Goal: Transaction & Acquisition: Purchase product/service

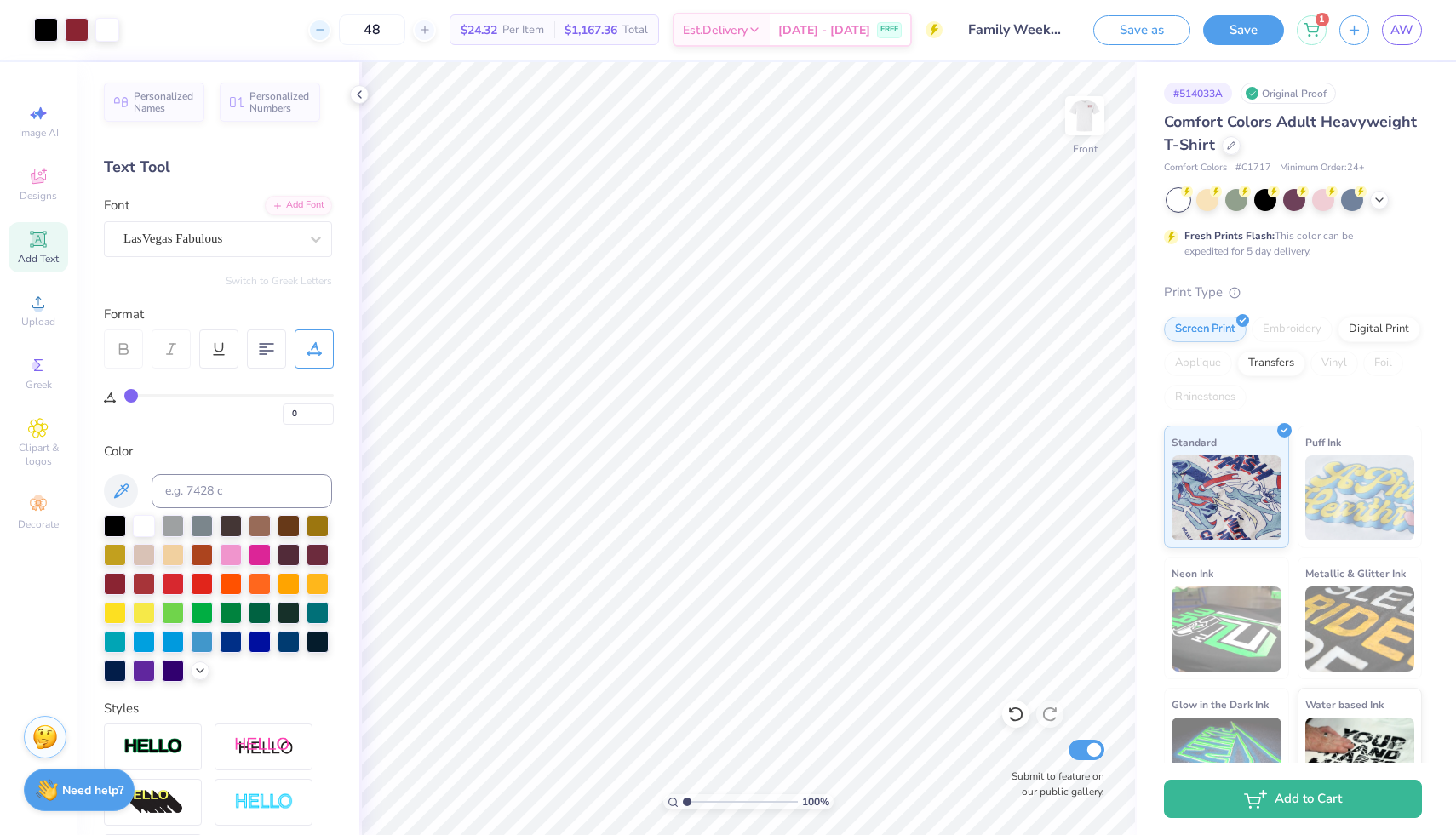
click at [332, 31] on div at bounding box center [320, 29] width 23 height 23
click at [332, 30] on div "47 $24.32 Per Item $1,167.36 Total Est. Delivery [DATE] - [DATE] FREE" at bounding box center [537, 29] width 810 height 60
click at [332, 30] on div "47 Per Item Total Est. Delivery N/A FREE" at bounding box center [537, 29] width 810 height 60
click at [387, 32] on input "47" at bounding box center [372, 29] width 66 height 30
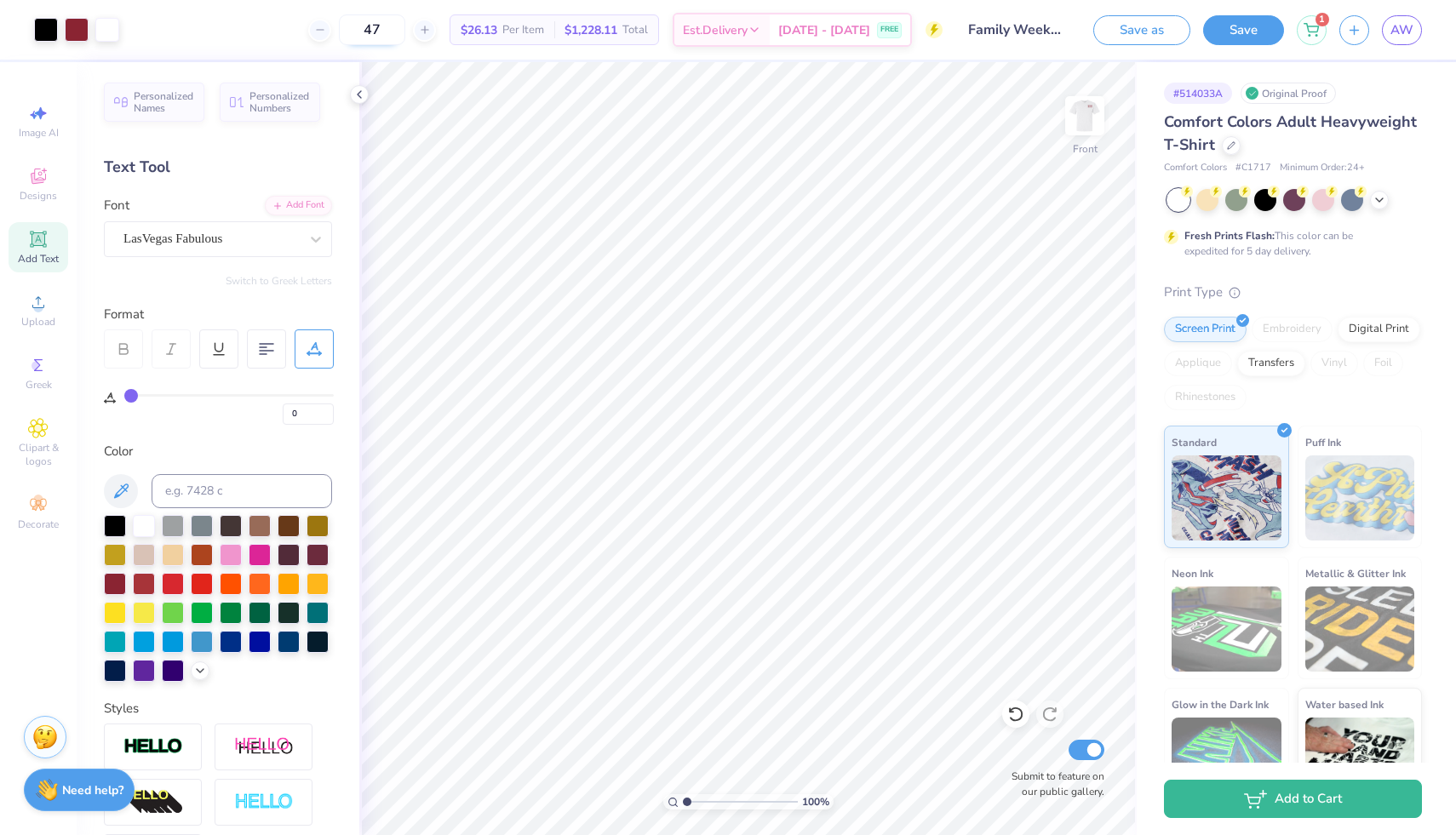
click at [387, 32] on input "47" at bounding box center [372, 29] width 66 height 30
click at [402, 30] on input "30" at bounding box center [381, 29] width 66 height 30
click at [406, 30] on input "30" at bounding box center [381, 29] width 66 height 30
click at [407, 29] on input "35" at bounding box center [381, 29] width 66 height 30
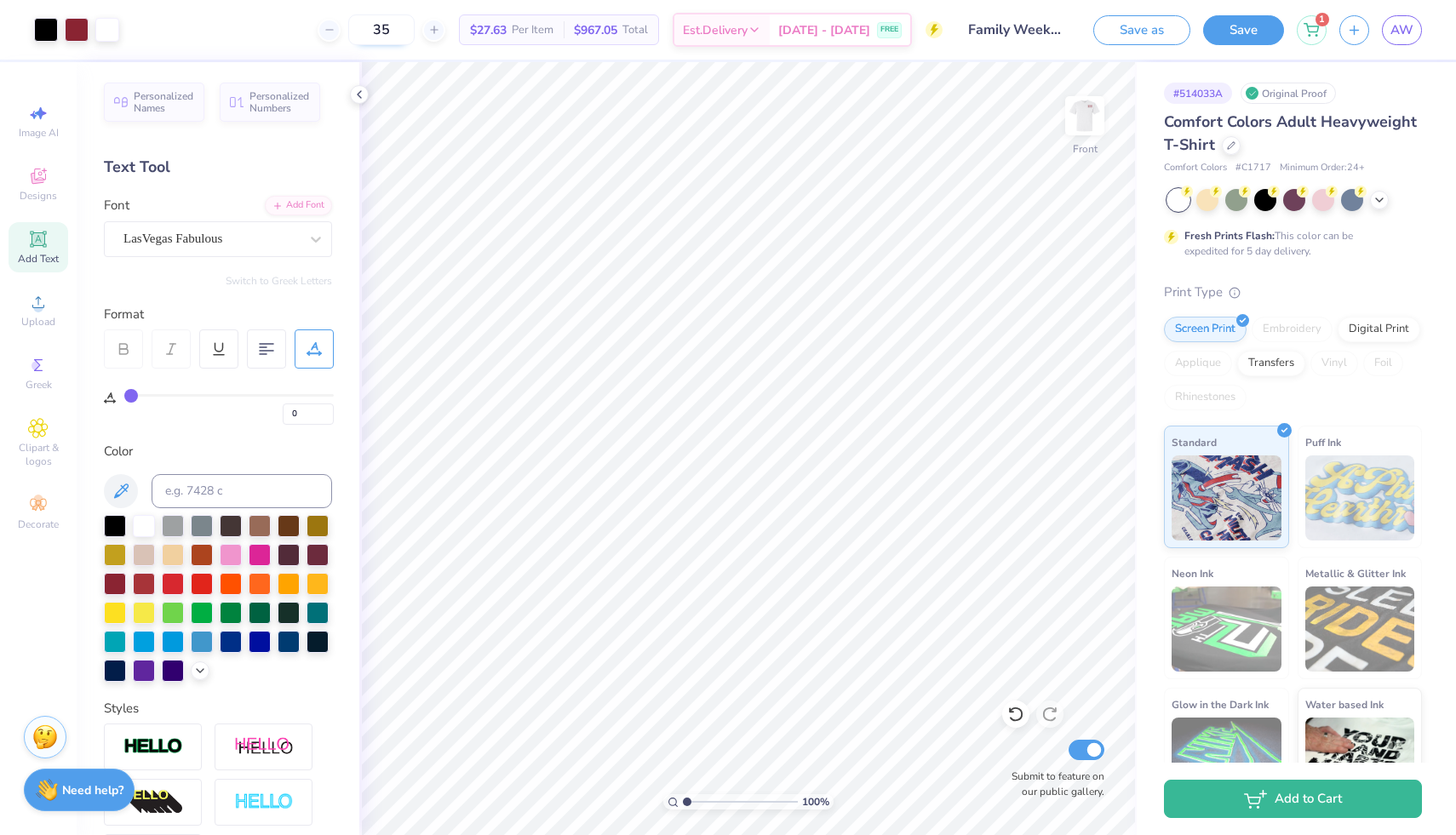
click at [397, 29] on input "35" at bounding box center [381, 29] width 66 height 30
type input "40"
click at [401, 35] on input "40" at bounding box center [372, 29] width 66 height 30
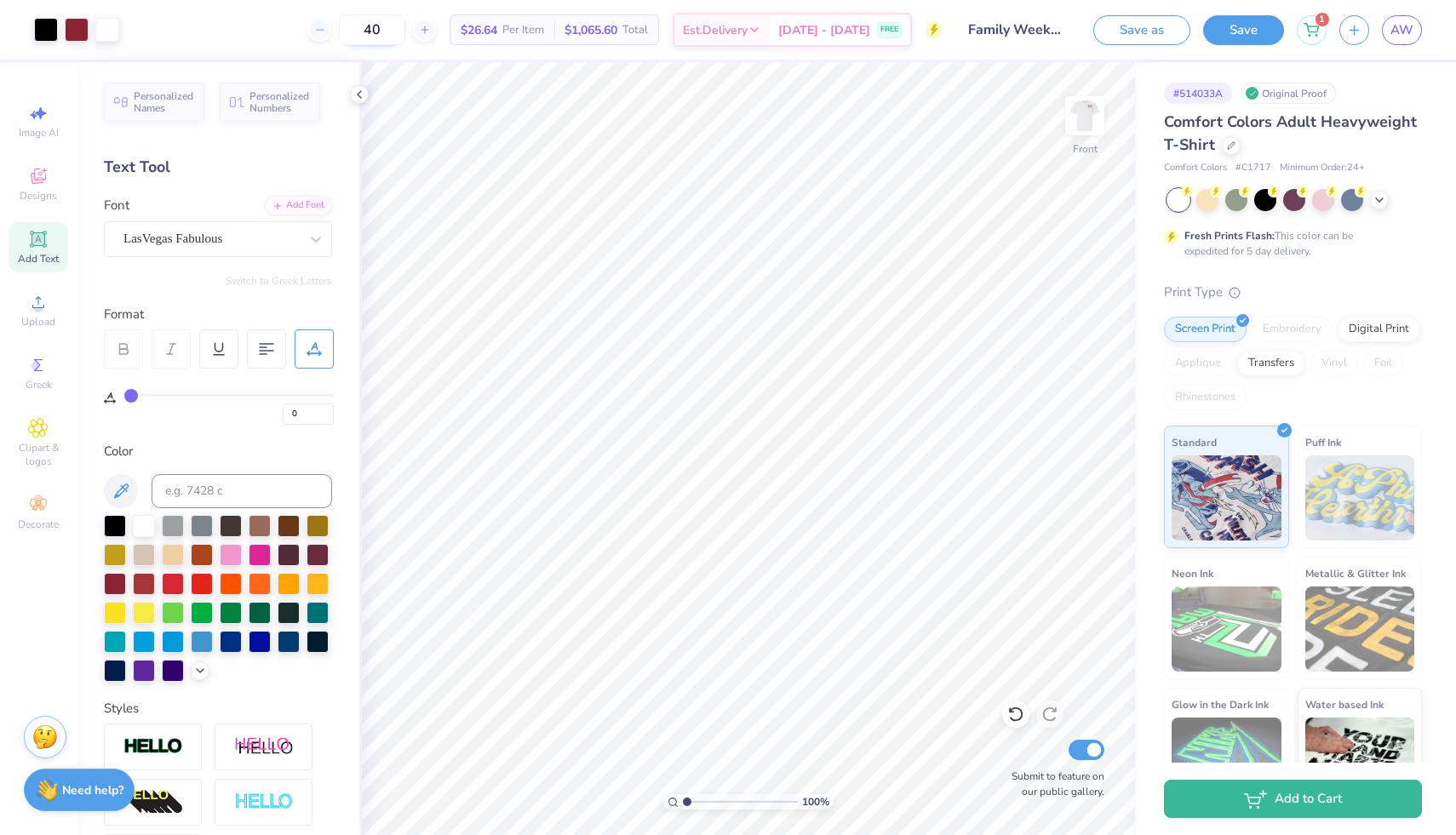
click at [392, 29] on input "40" at bounding box center [372, 29] width 66 height 30
click at [405, 29] on input "40" at bounding box center [372, 29] width 66 height 30
